Goal: Find specific page/section: Find specific page/section

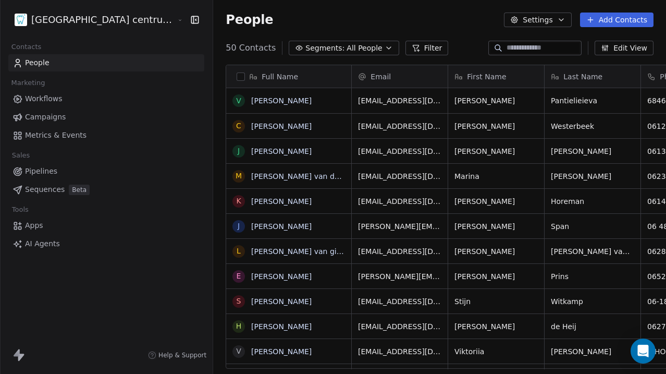
scroll to position [329, 490]
click at [103, 22] on html "Tandheelkundig centrum Sassembourg Contacts People Marketing Workflows Campaign…" at bounding box center [333, 187] width 666 height 374
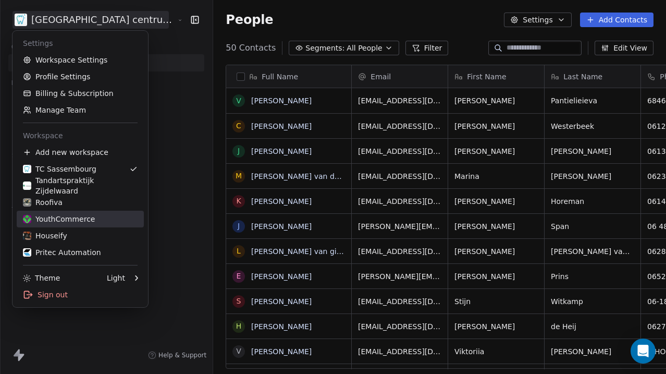
click at [76, 219] on div "YouthCommerce" at bounding box center [59, 219] width 72 height 10
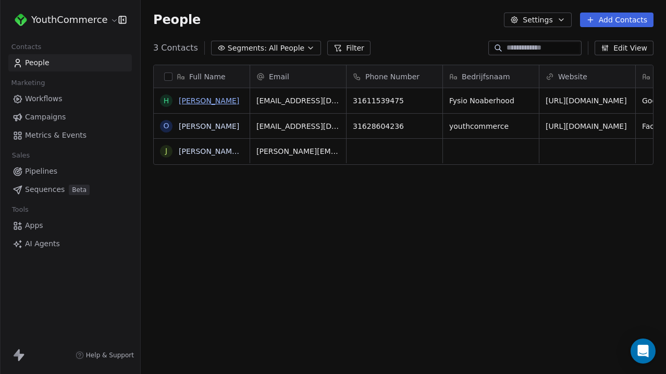
click at [196, 97] on link "[PERSON_NAME]" at bounding box center [209, 100] width 60 height 8
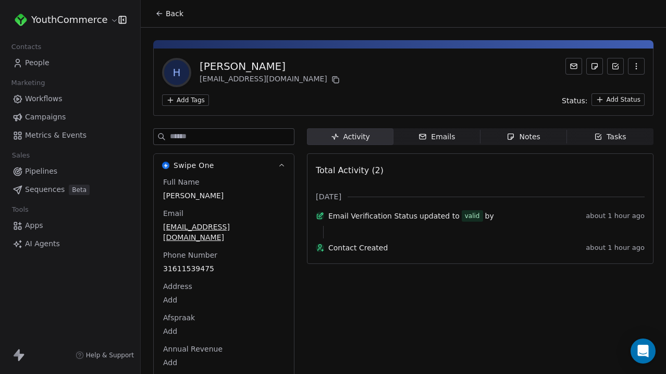
click at [166, 19] on button "Back" at bounding box center [169, 13] width 41 height 19
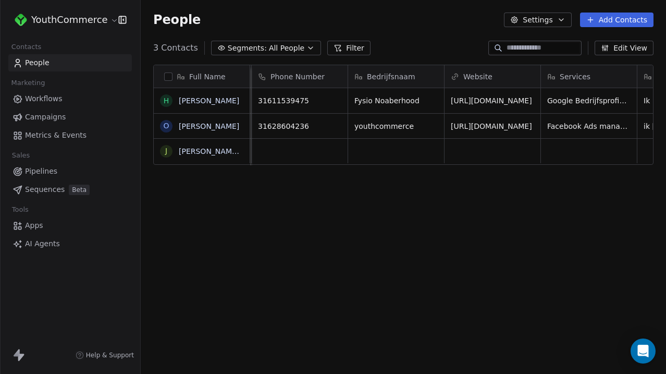
scroll to position [0, 108]
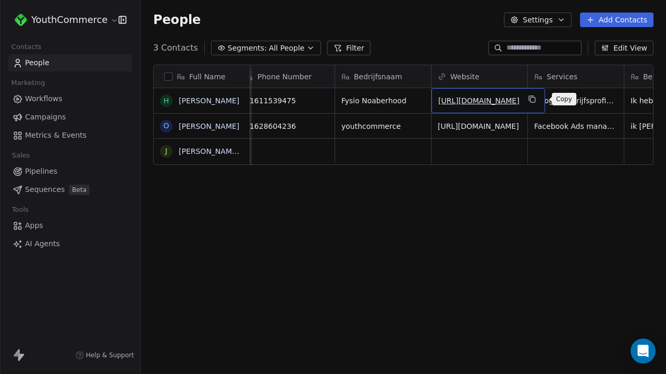
click at [536, 96] on icon "grid" at bounding box center [532, 99] width 8 height 8
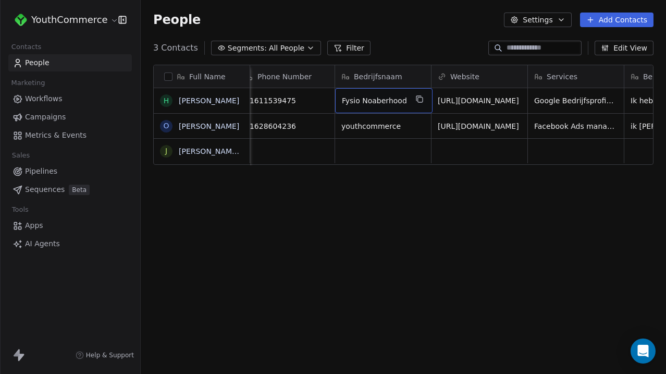
click at [366, 100] on span "Fysio Noaberhood" at bounding box center [374, 100] width 65 height 10
click at [336, 224] on html "**********" at bounding box center [333, 187] width 666 height 374
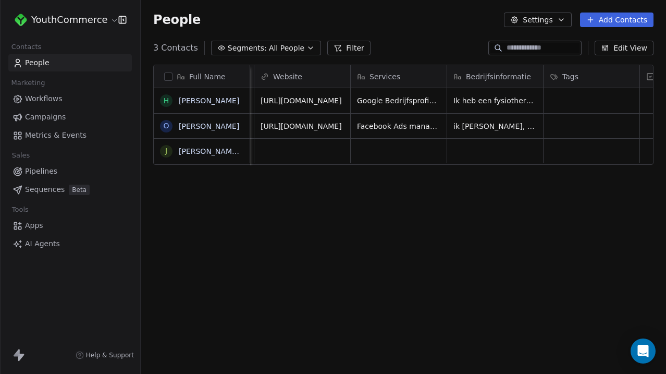
scroll to position [0, 291]
click at [193, 101] on link "[PERSON_NAME]" at bounding box center [209, 100] width 60 height 8
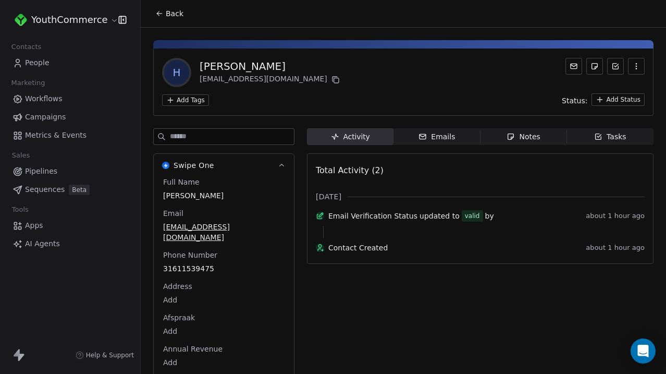
click at [180, 21] on button "Back" at bounding box center [169, 13] width 41 height 19
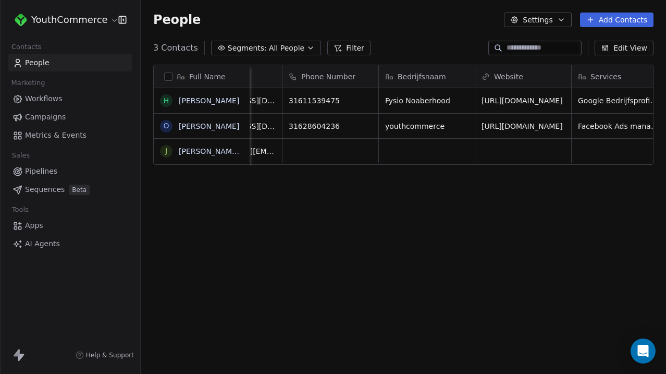
scroll to position [0, 159]
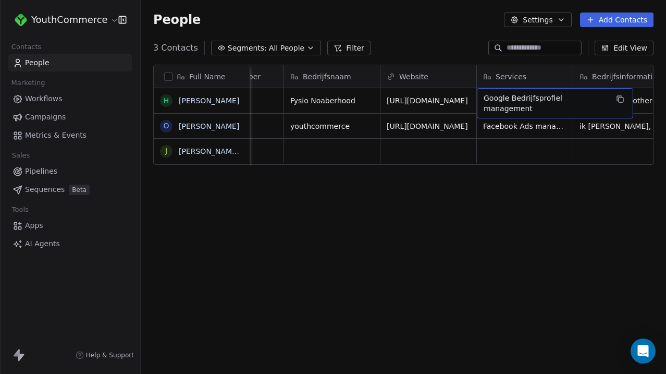
click at [494, 197] on div "Full Name [PERSON_NAME] o [PERSON_NAME] j [PERSON_NAME][EMAIL_ADDRESS][DOMAIN_N…" at bounding box center [403, 220] width 525 height 329
